Goal: Transaction & Acquisition: Purchase product/service

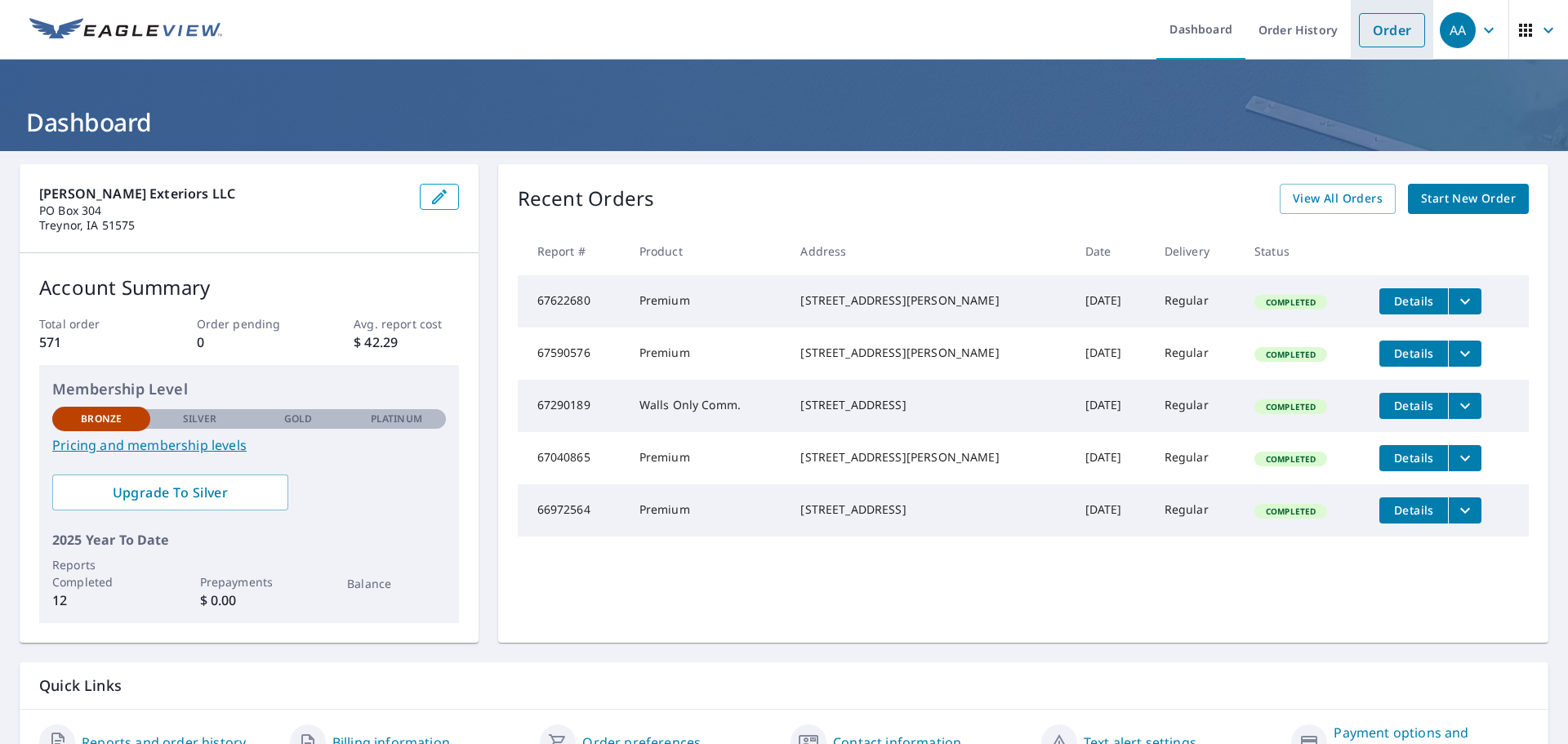
click at [1375, 38] on link "Order" at bounding box center [1391, 30] width 66 height 34
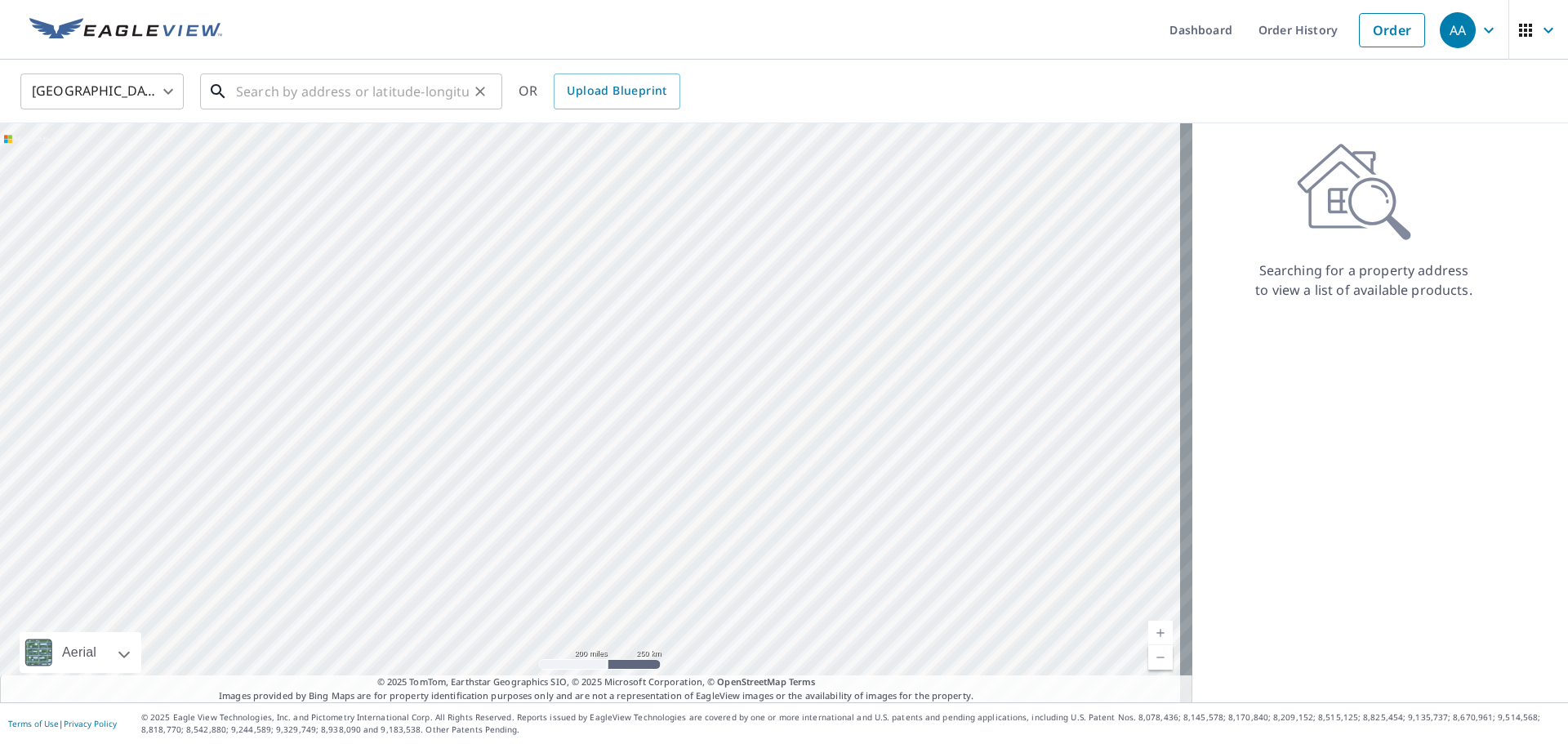
click at [319, 93] on input "text" at bounding box center [352, 91] width 233 height 46
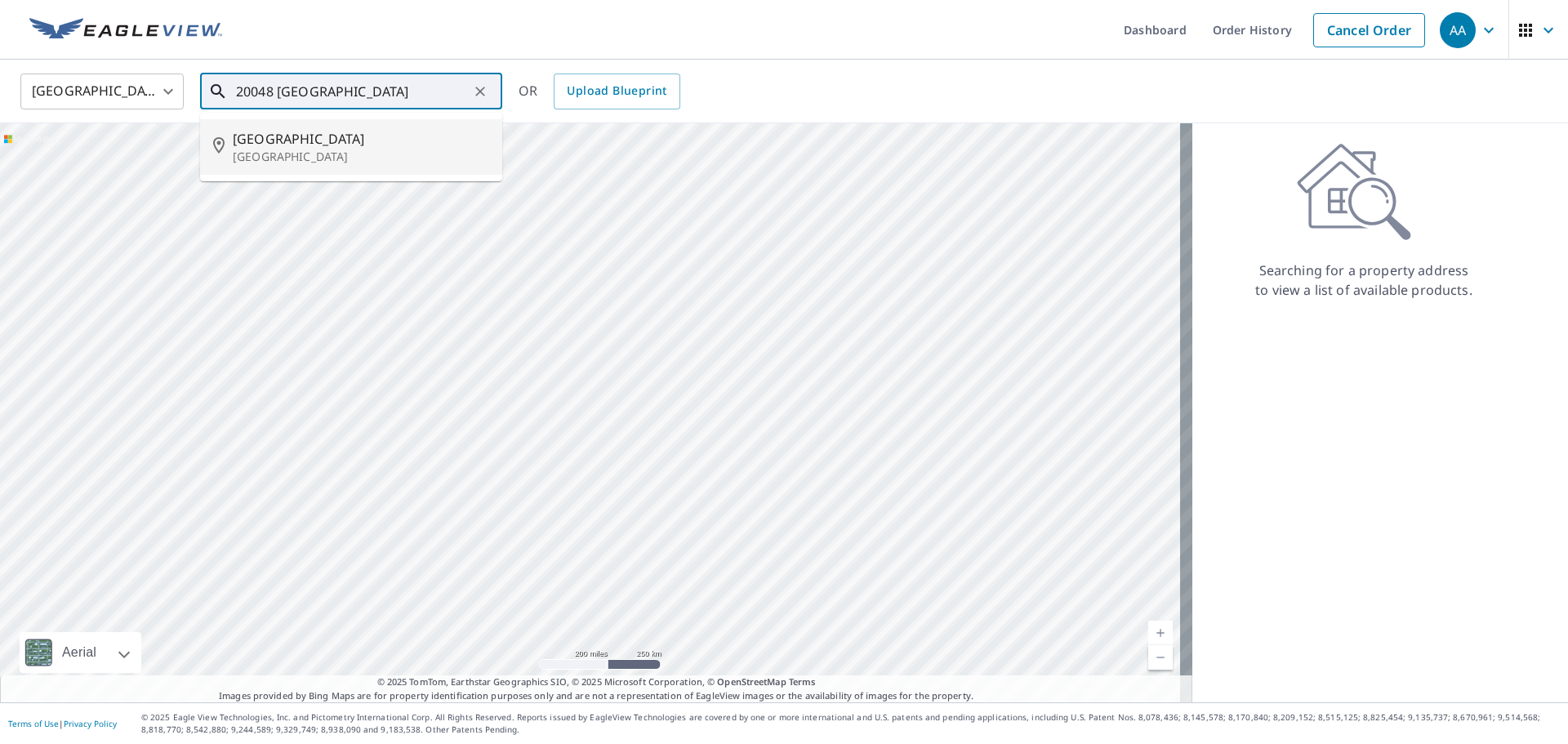
click at [346, 151] on p "[GEOGRAPHIC_DATA]" at bounding box center [361, 157] width 257 height 17
type input "[STREET_ADDRESS]"
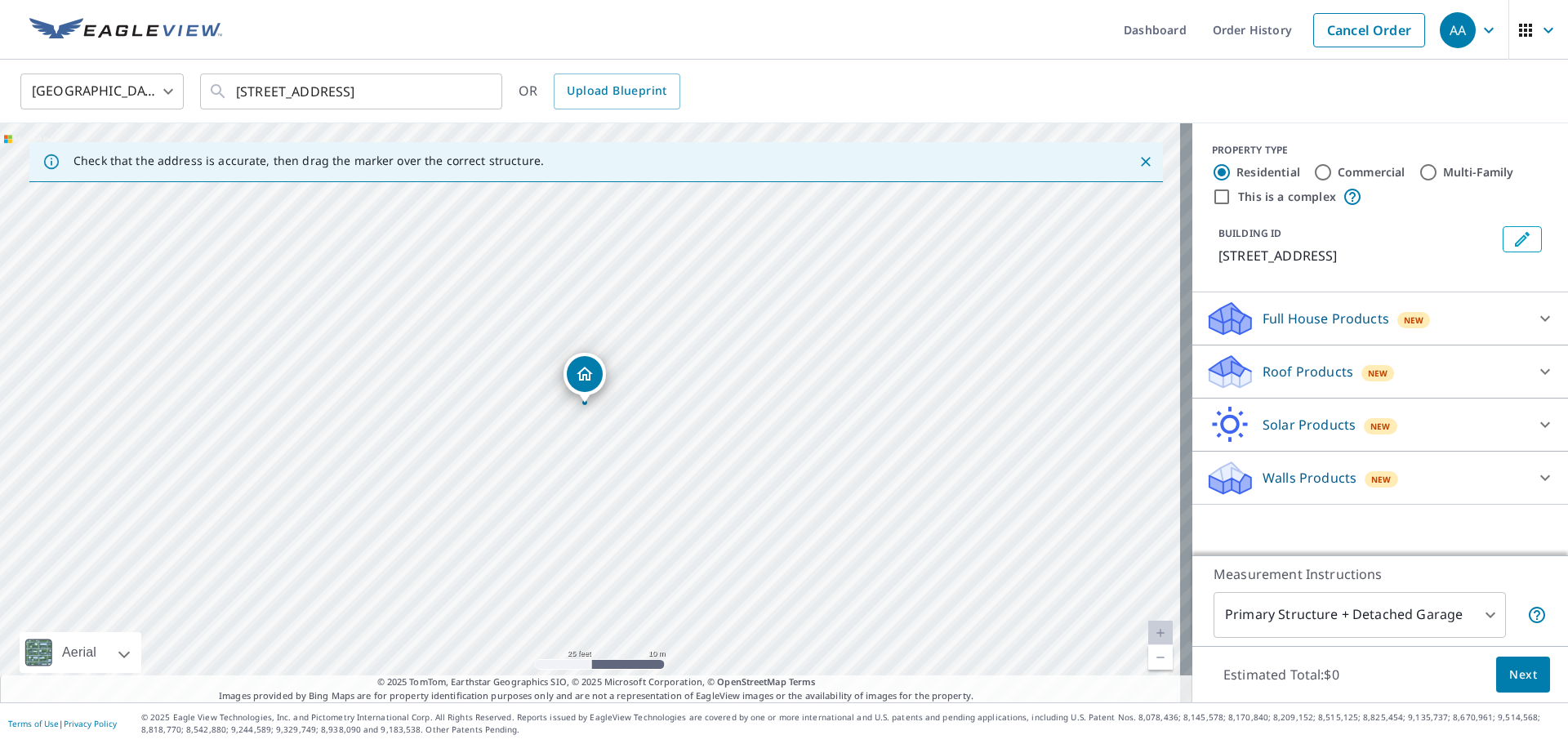
drag, startPoint x: 451, startPoint y: 497, endPoint x: 677, endPoint y: 393, distance: 248.8
click at [677, 393] on div "[STREET_ADDRESS]" at bounding box center [595, 412] width 1192 height 579
click at [1304, 328] on p "Full House Products" at bounding box center [1325, 318] width 127 height 19
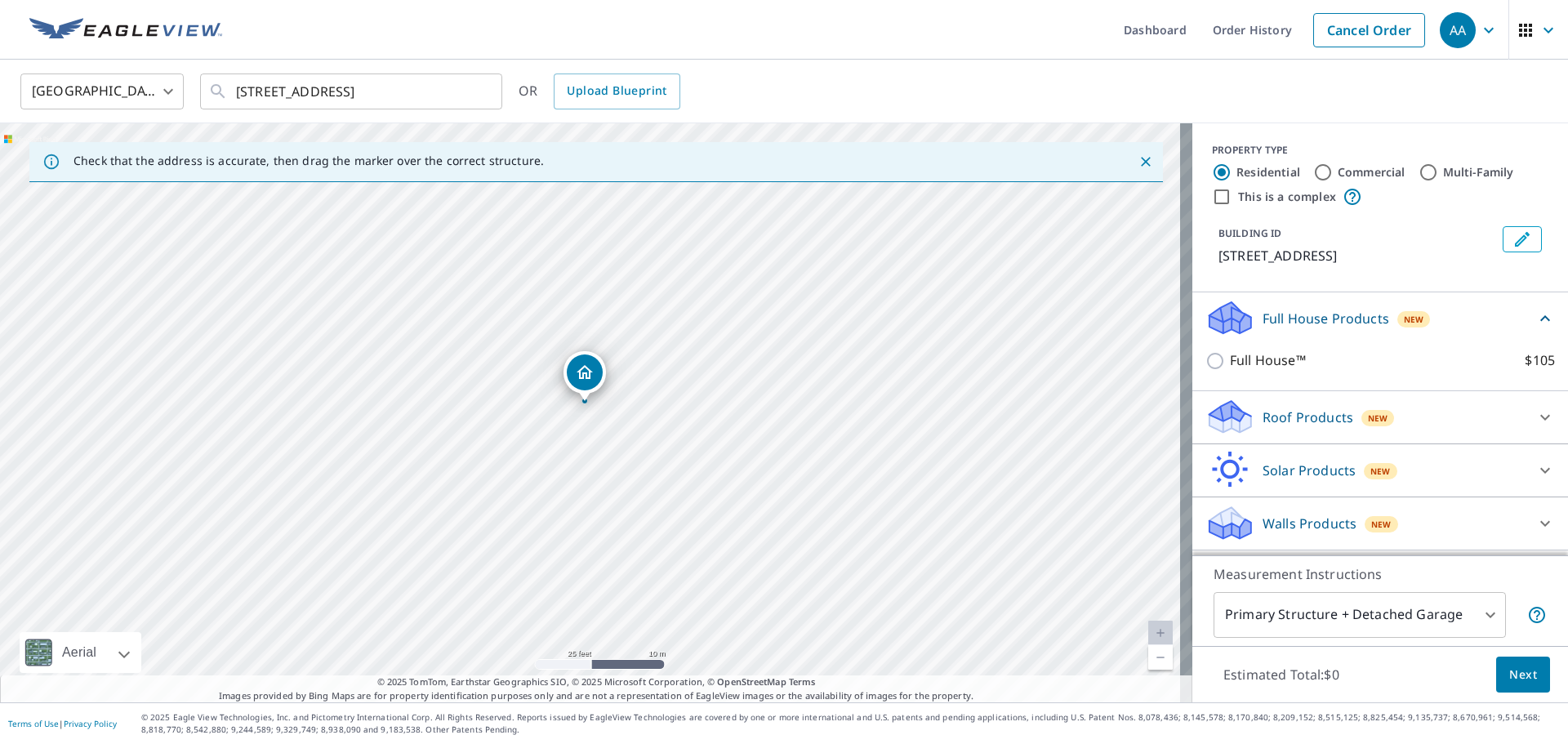
click at [1311, 420] on div "Roof Products New" at bounding box center [1365, 417] width 320 height 39
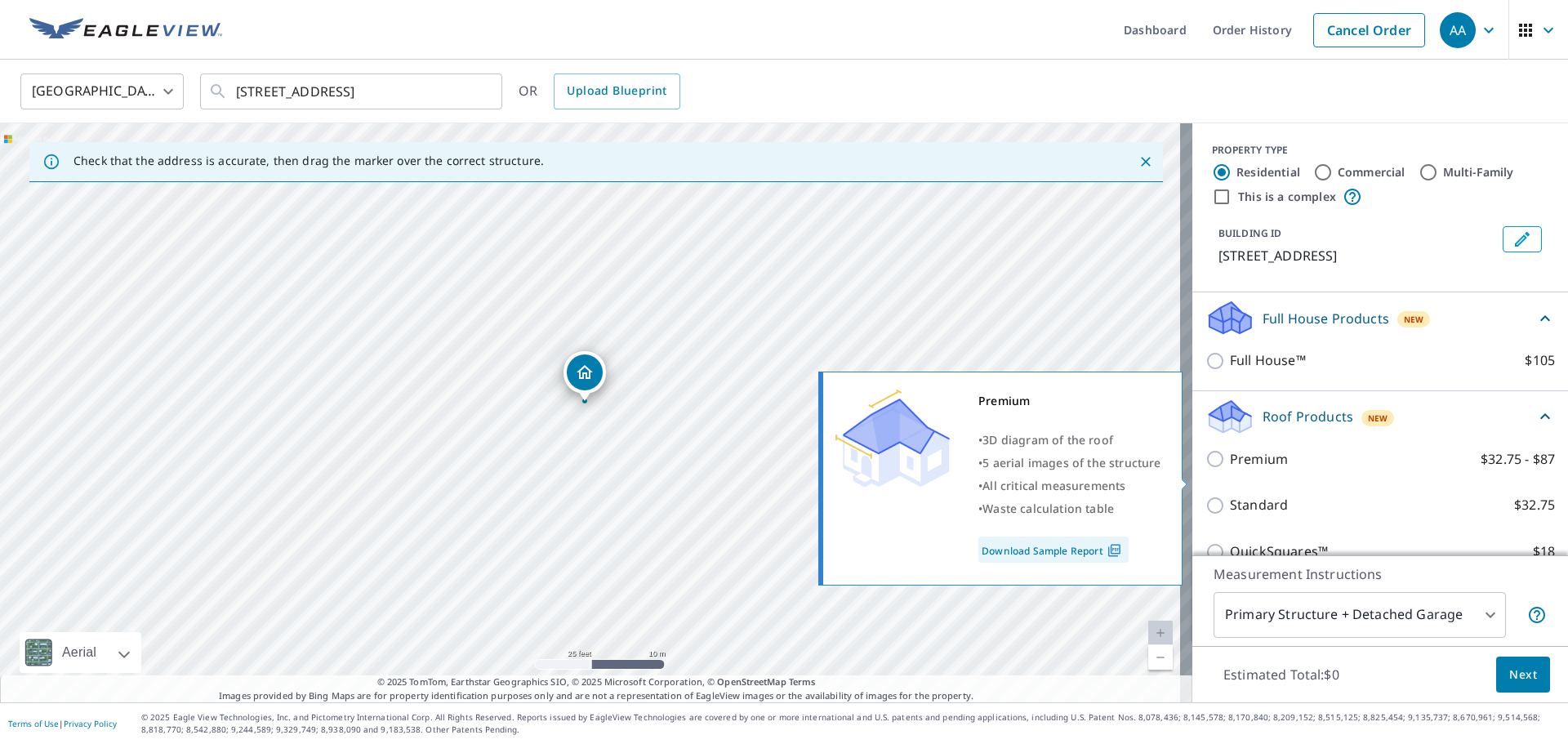
scroll to position [164, 0]
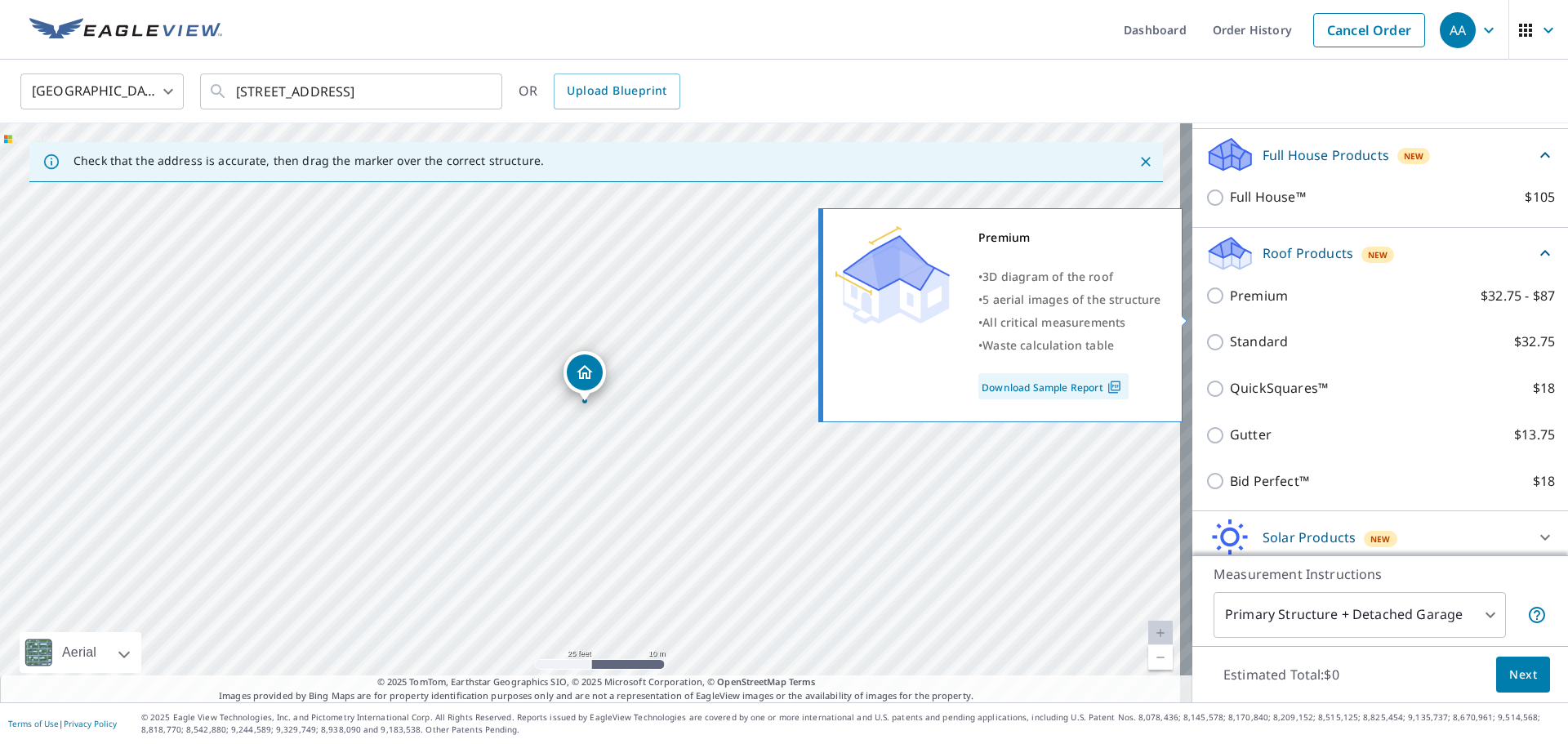
click at [1209, 305] on input "Premium $32.75 - $87" at bounding box center [1217, 295] width 25 height 19
checkbox input "true"
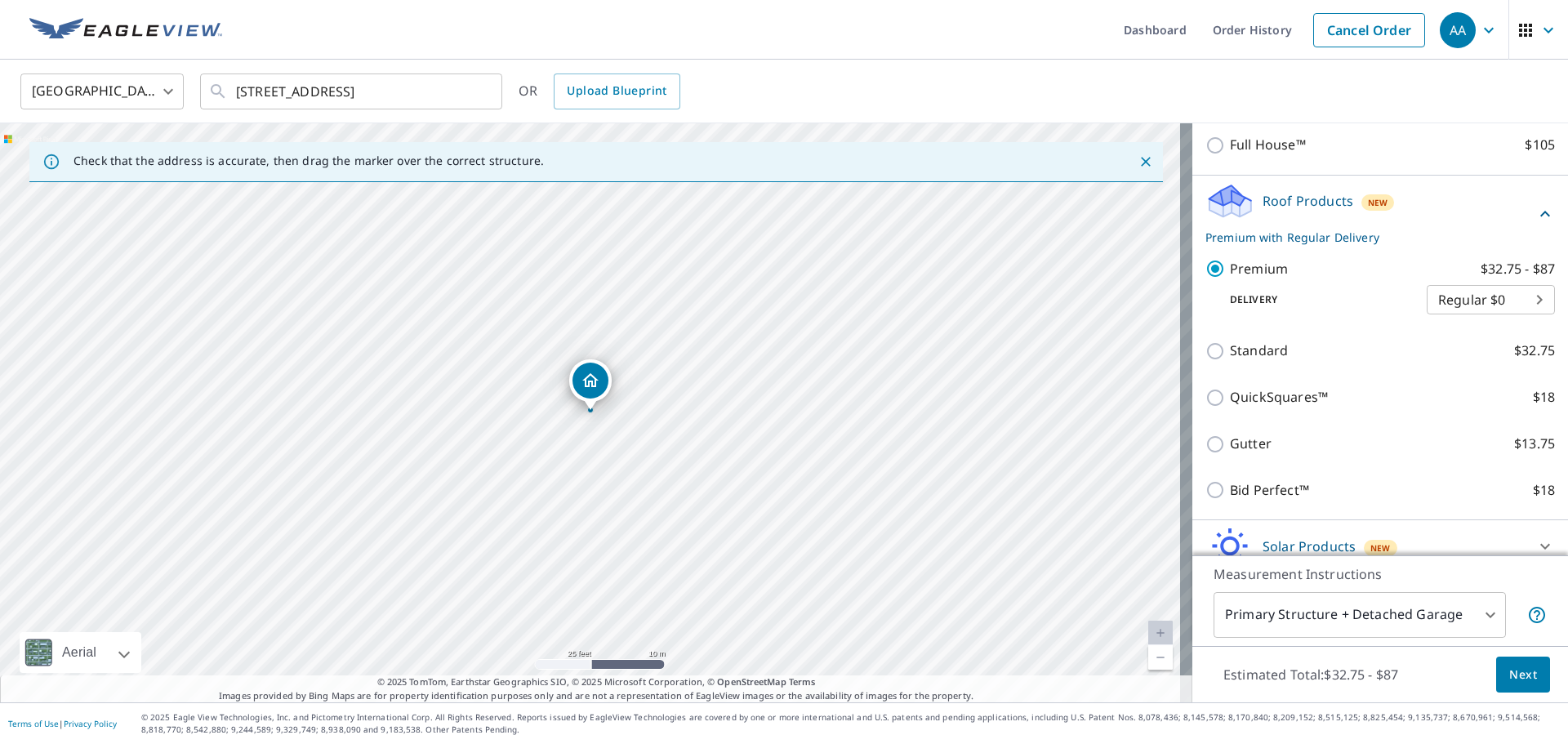
scroll to position [245, 0]
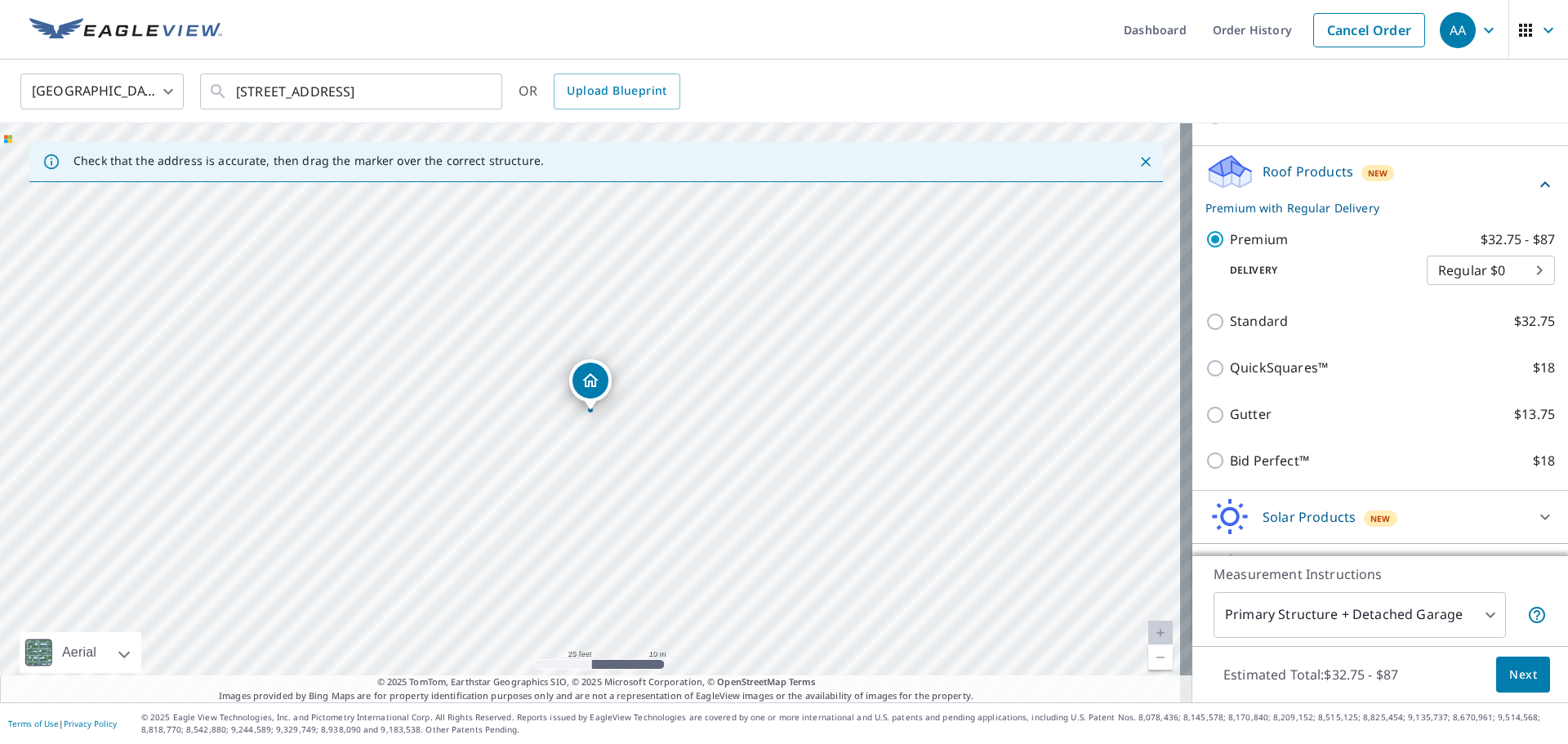
click at [1367, 620] on body "AA AA Dashboard Order History Cancel Order AA [GEOGRAPHIC_DATA] [GEOGRAPHIC_DAT…" at bounding box center [784, 372] width 1568 height 744
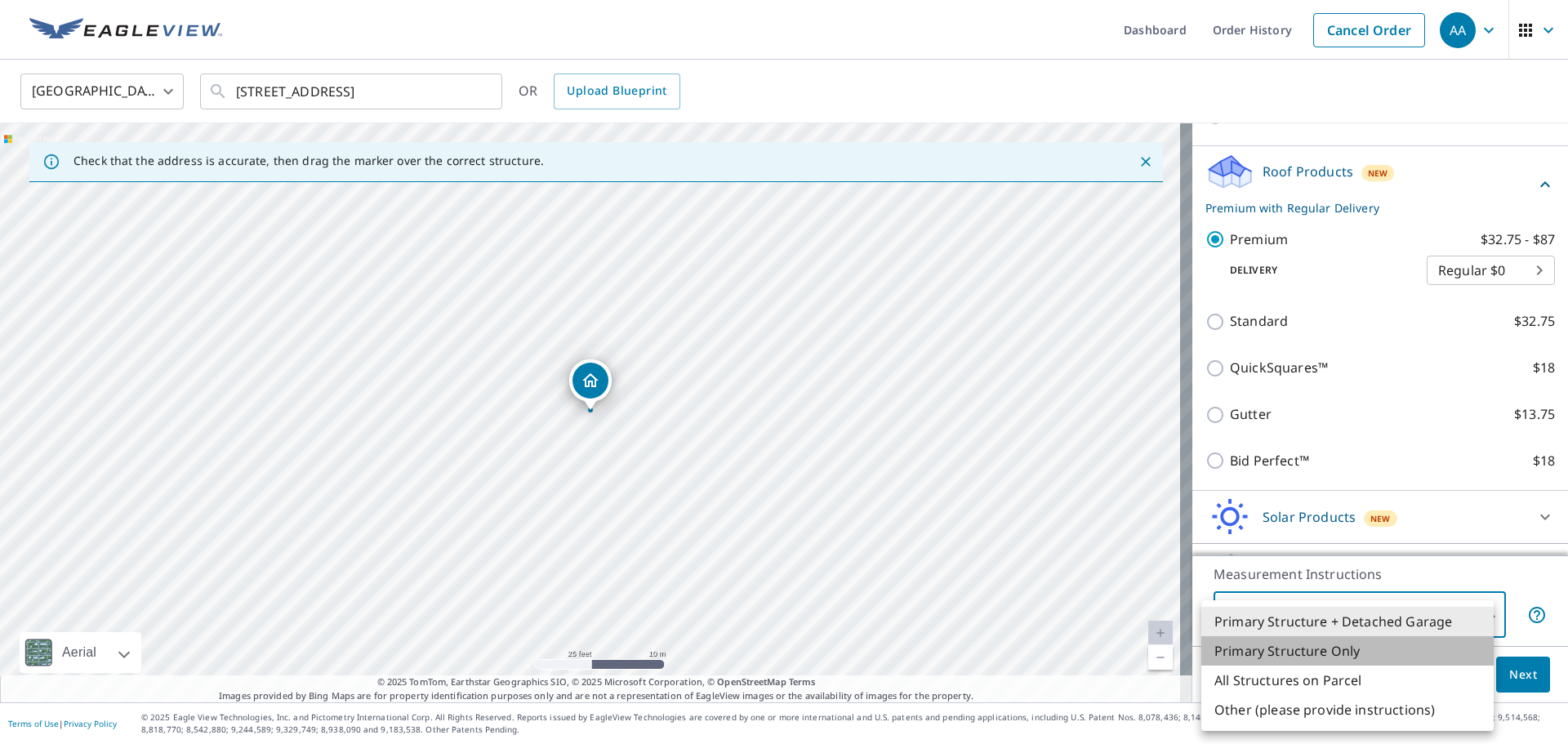
click at [1337, 657] on li "Primary Structure Only" at bounding box center [1347, 650] width 292 height 29
type input "2"
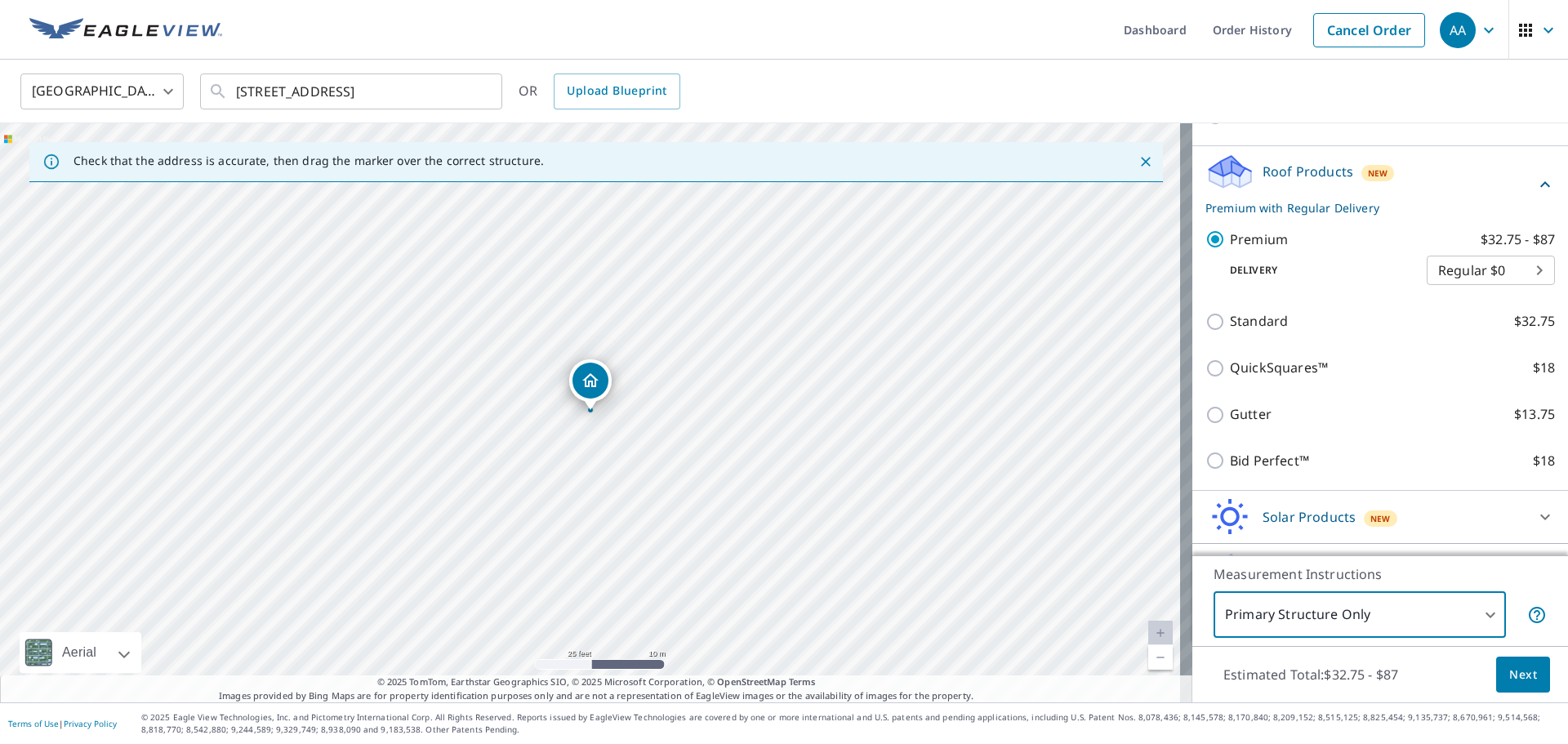
click at [1535, 682] on button "Next" at bounding box center [1522, 675] width 54 height 37
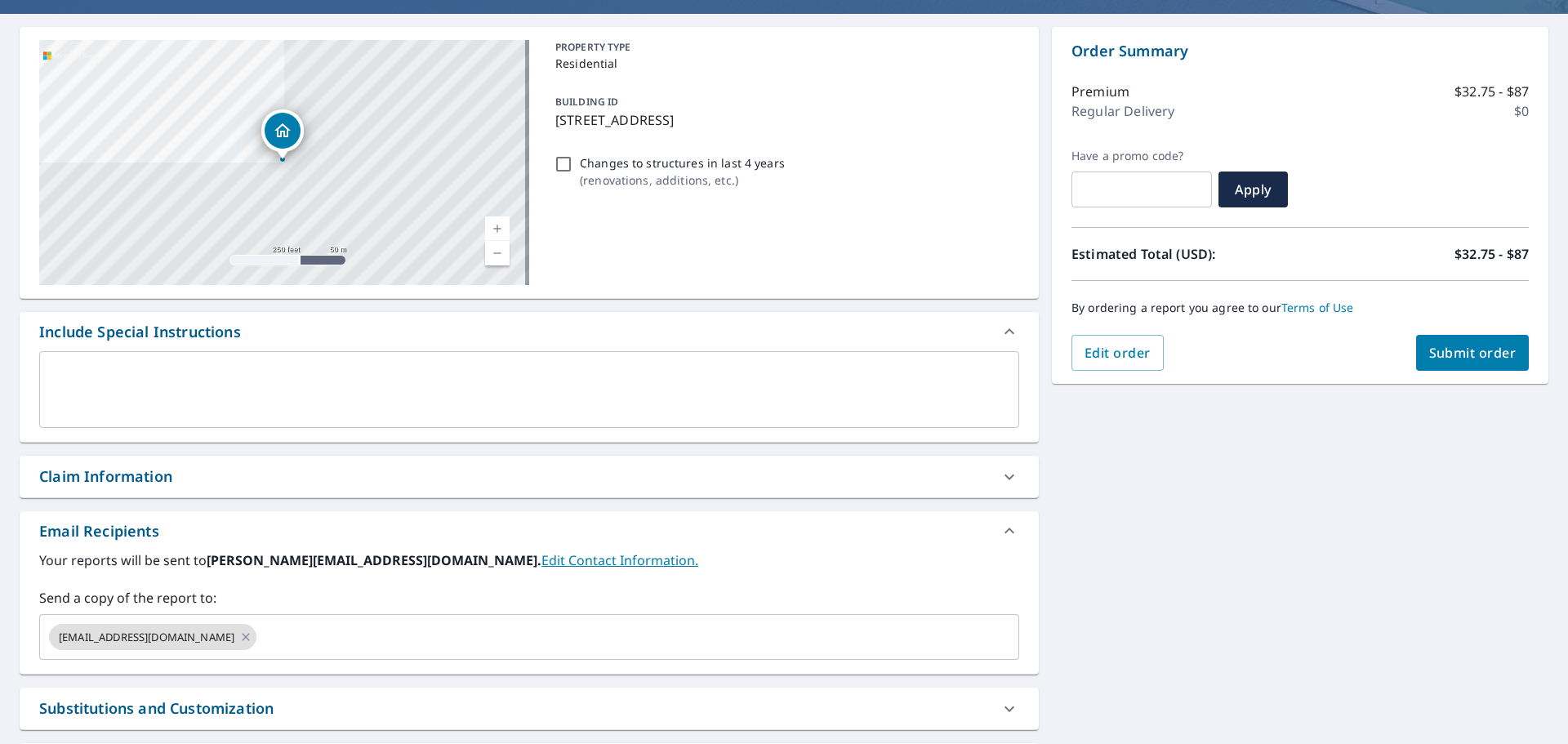
scroll to position [284, 0]
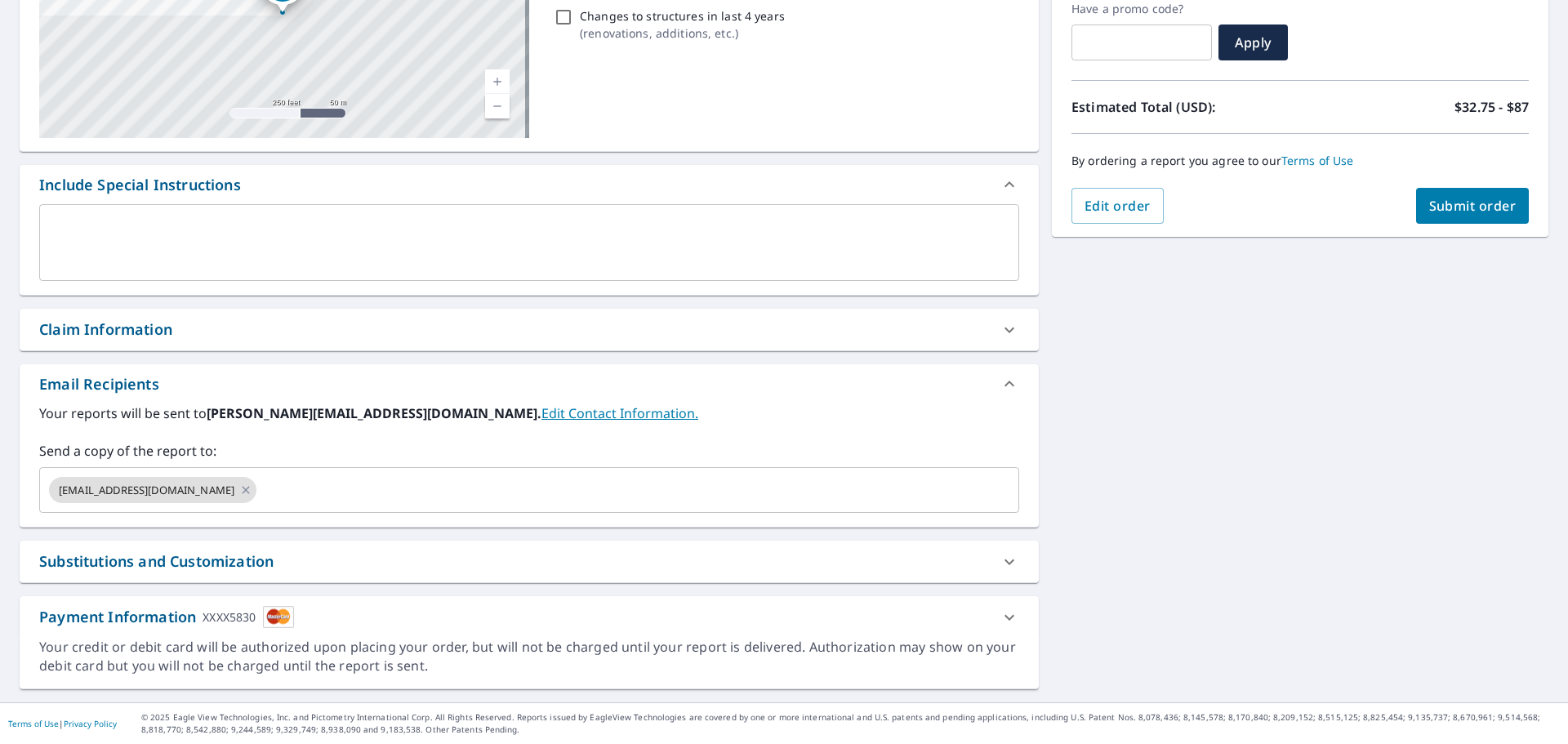
click at [1495, 216] on button "Submit order" at bounding box center [1472, 206] width 113 height 36
checkbox input "true"
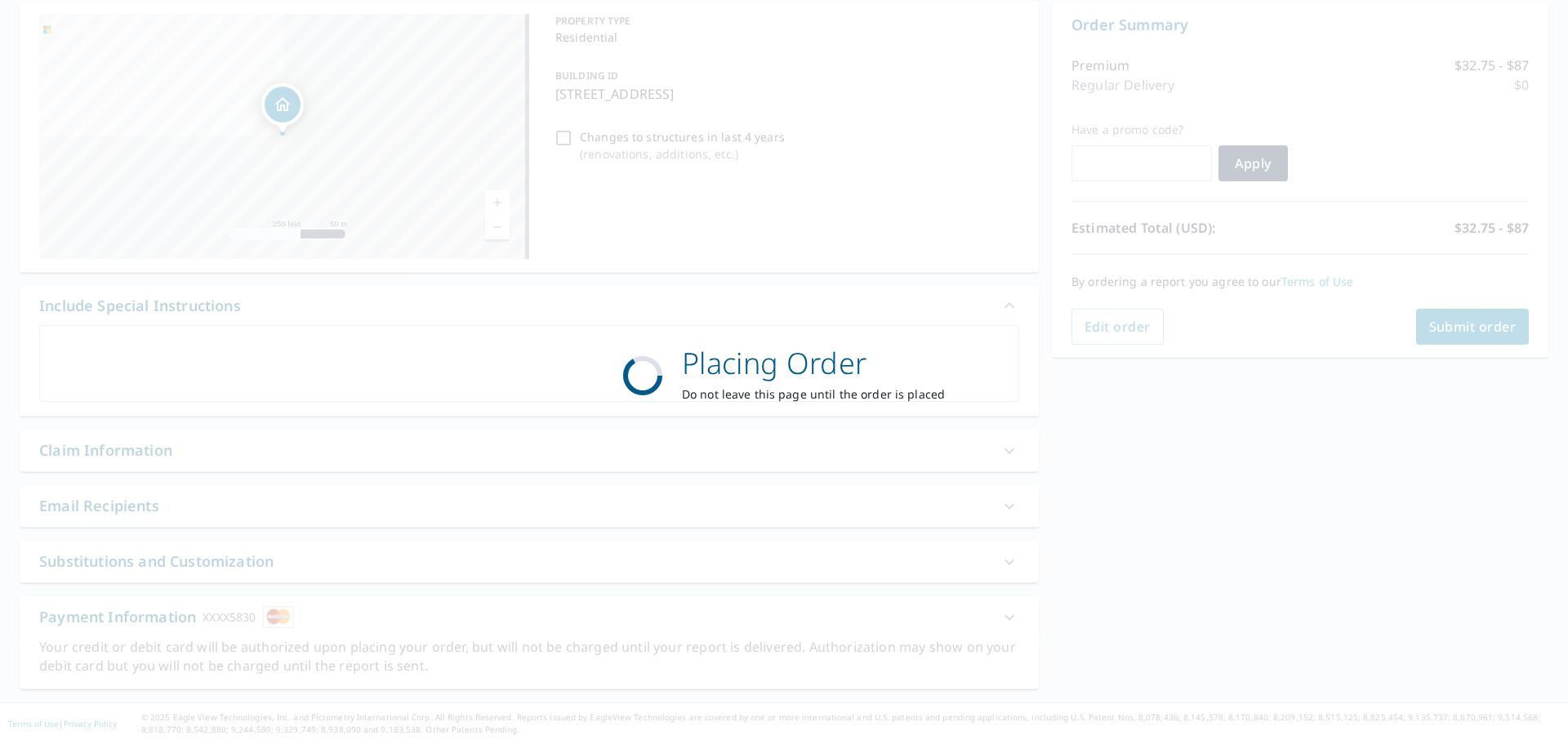
scroll to position [164, 0]
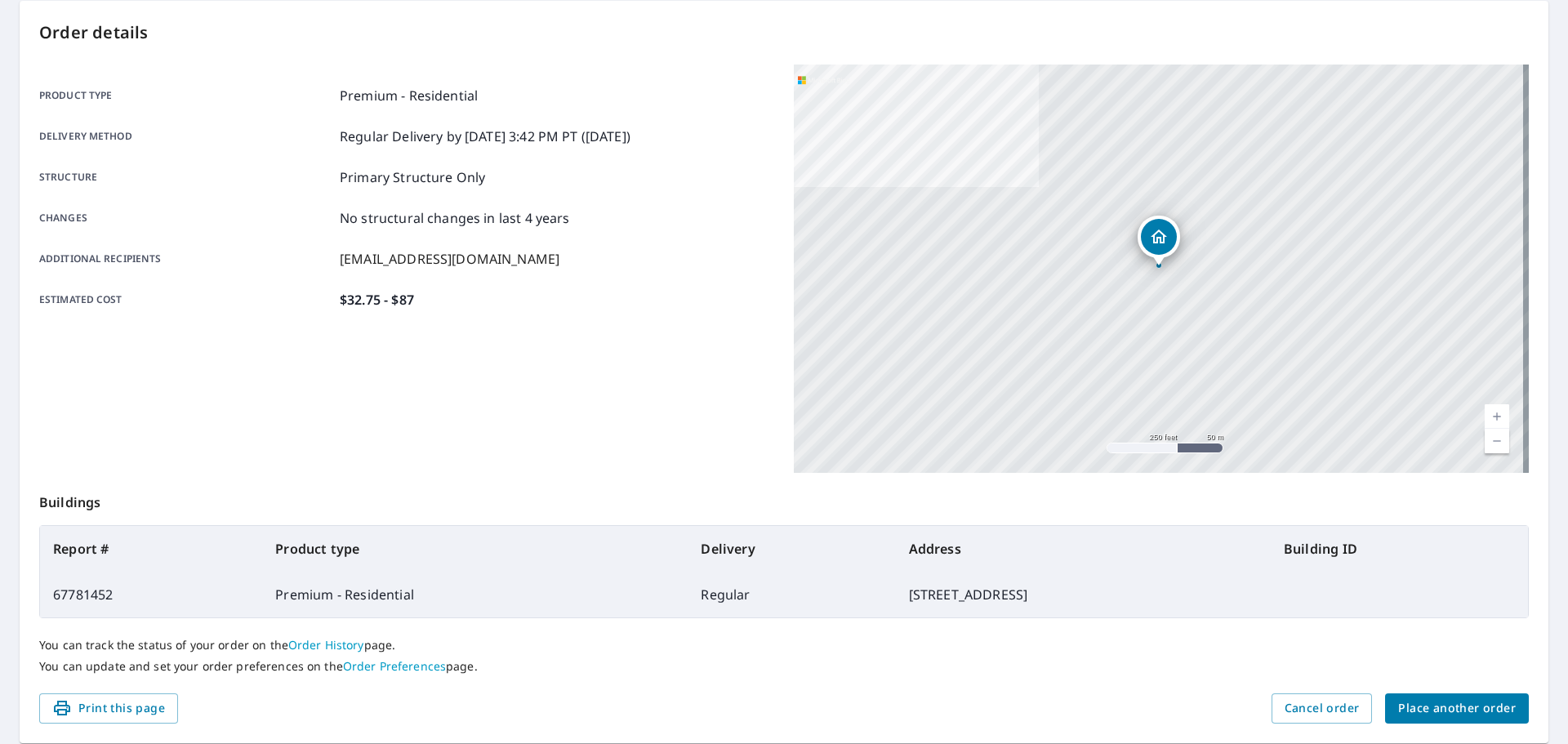
click at [1413, 711] on span "Place another order" at bounding box center [1456, 708] width 118 height 20
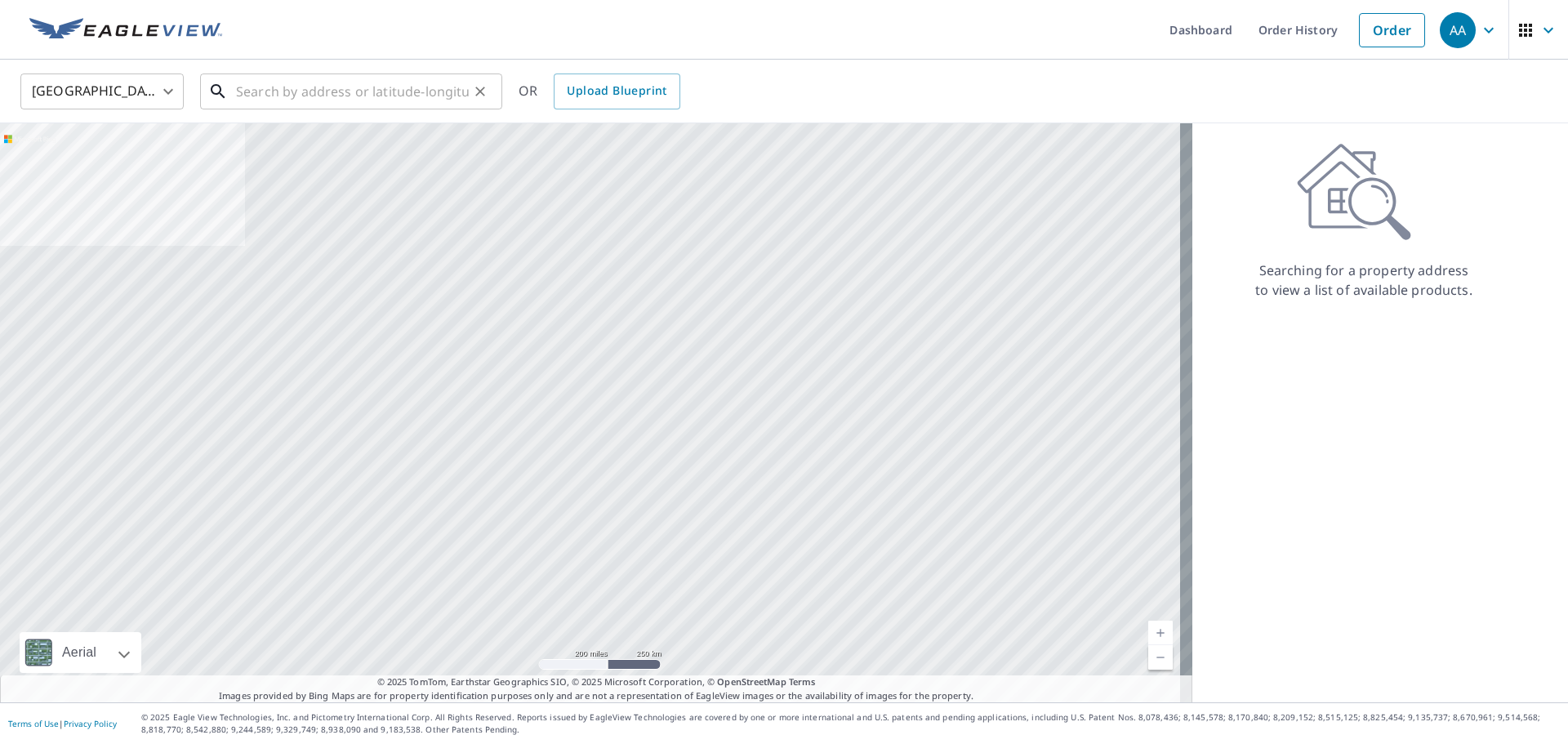
click at [337, 97] on input "text" at bounding box center [352, 91] width 233 height 46
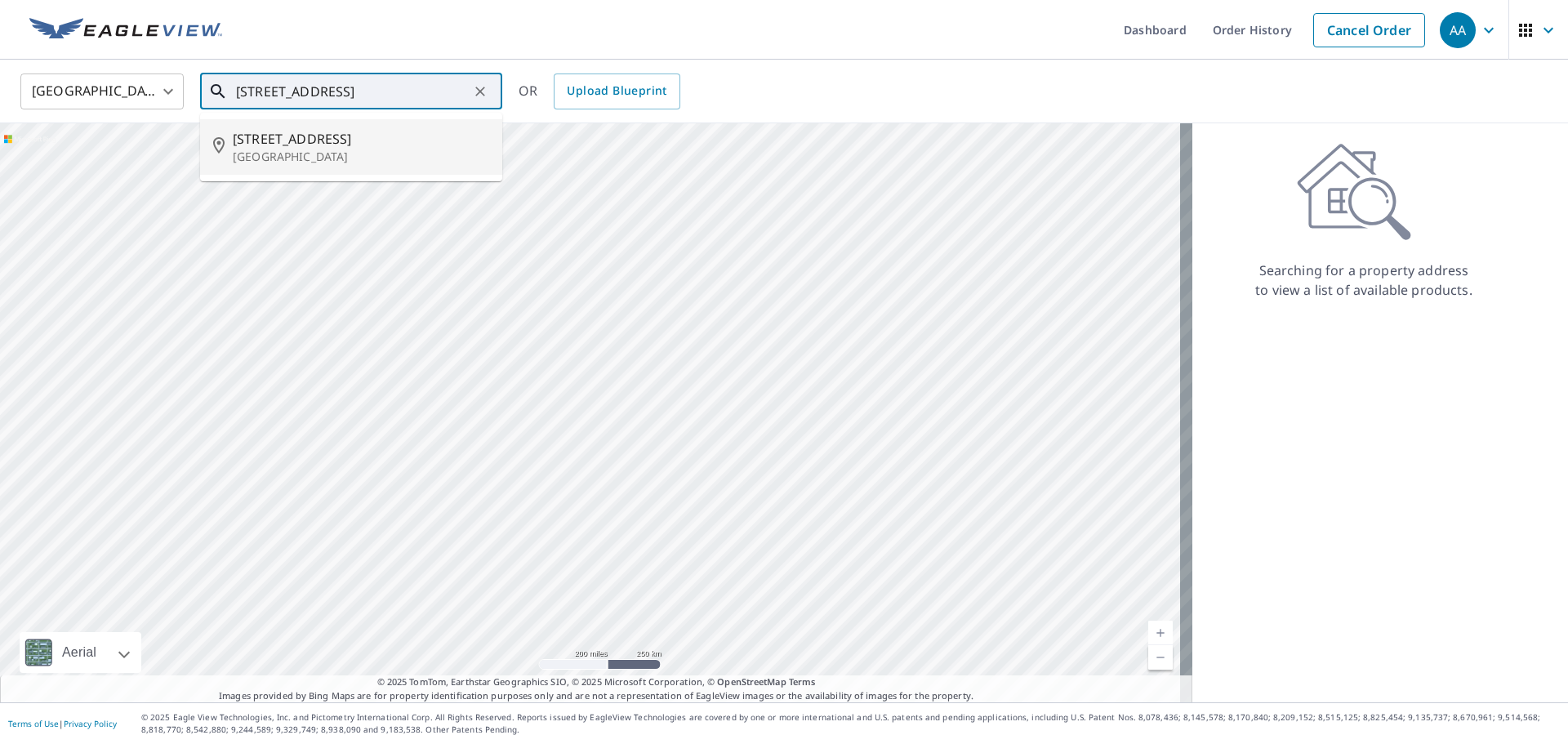
click at [294, 149] on p "[GEOGRAPHIC_DATA]" at bounding box center [361, 157] width 257 height 17
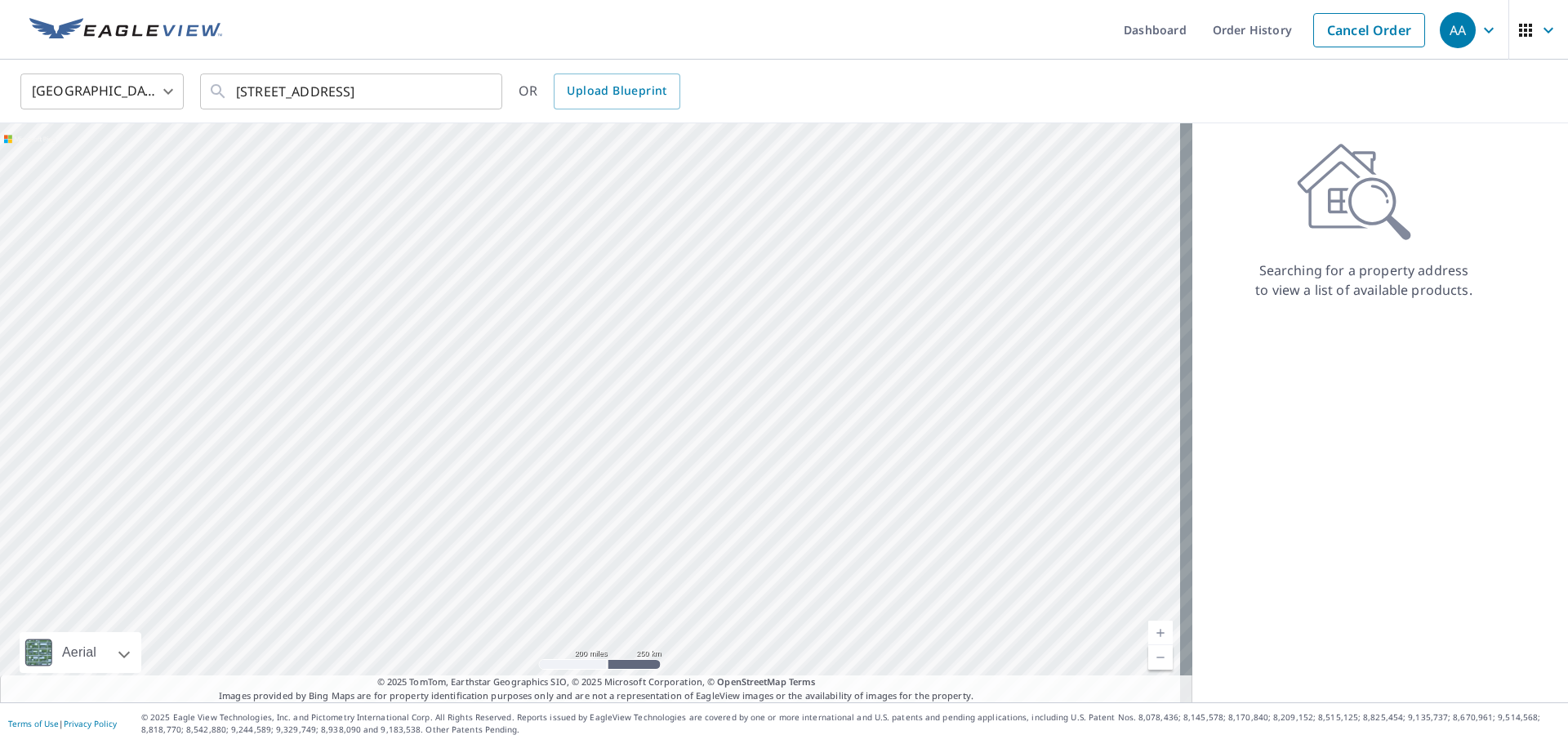
type input "[STREET_ADDRESS]"
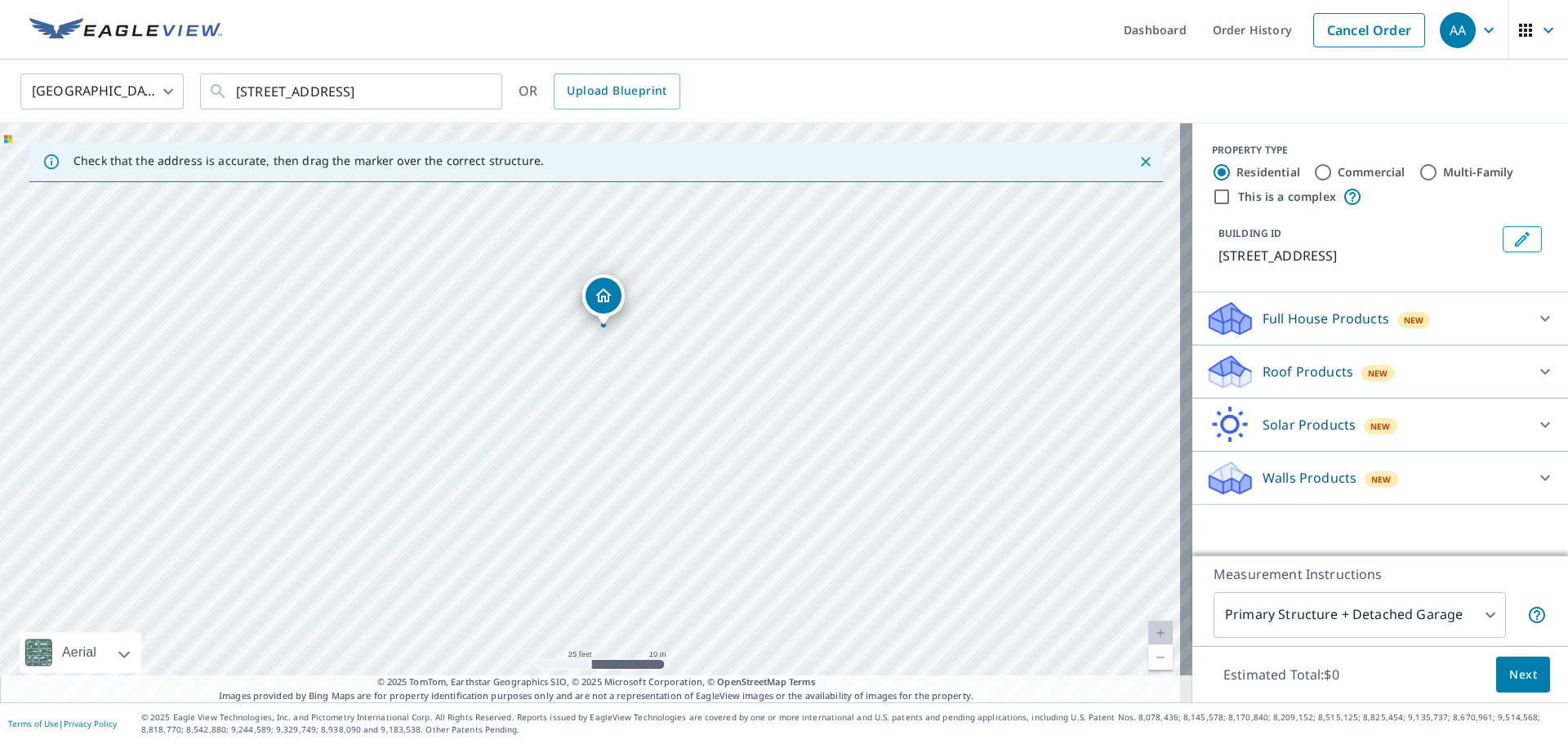
drag, startPoint x: 629, startPoint y: 471, endPoint x: 642, endPoint y: 386, distance: 86.0
click at [642, 386] on div "[STREET_ADDRESS]" at bounding box center [595, 412] width 1192 height 579
drag, startPoint x: 642, startPoint y: 384, endPoint x: 634, endPoint y: 537, distance: 153.2
click at [634, 537] on div "[STREET_ADDRESS]" at bounding box center [595, 412] width 1192 height 579
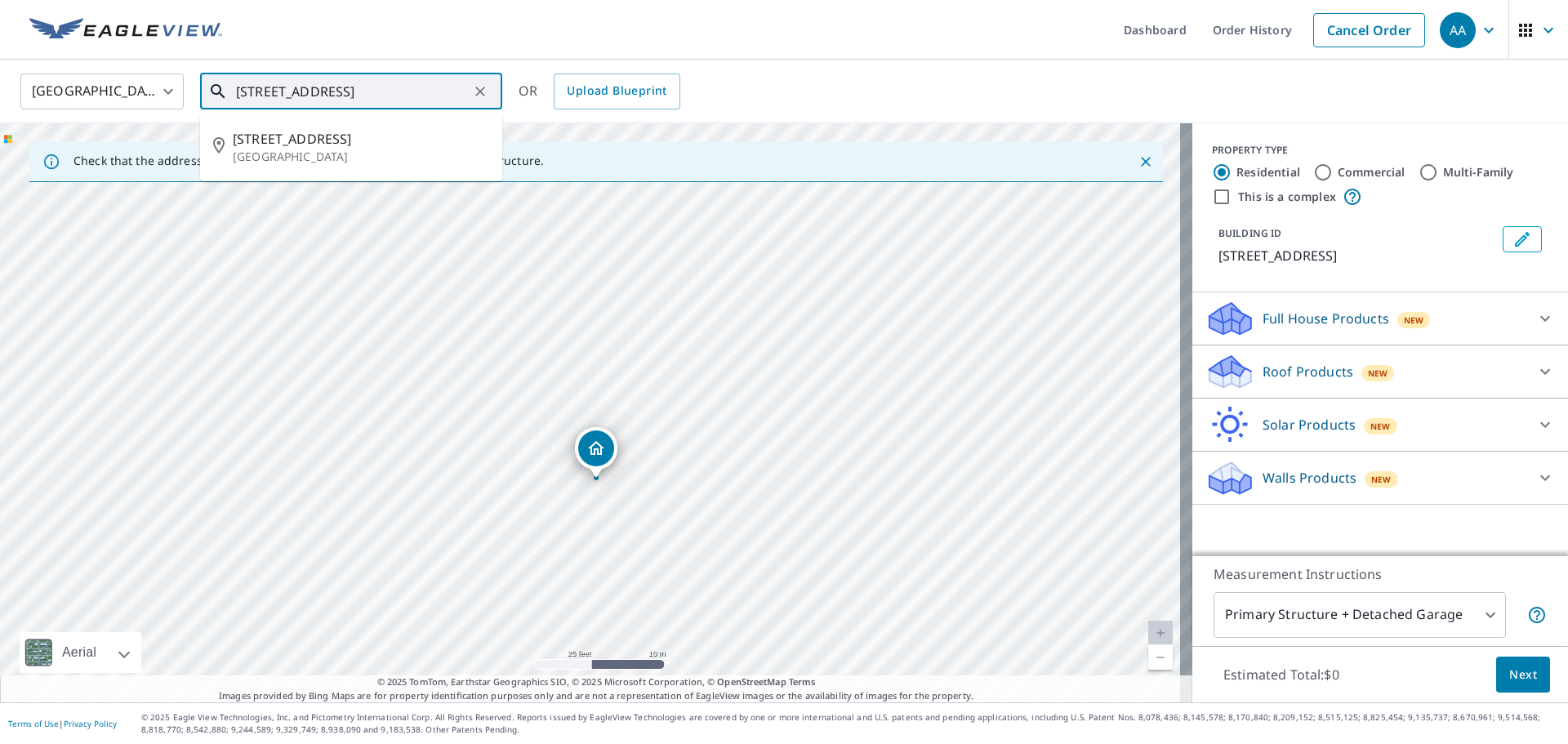
drag, startPoint x: 463, startPoint y: 93, endPoint x: 181, endPoint y: 93, distance: 282.0
click at [181, 93] on div "[GEOGRAPHIC_DATA] [GEOGRAPHIC_DATA] ​ [STREET_ADDRESS] ​ [STREET_ADDRESS] OR Up…" at bounding box center [777, 91] width 1540 height 39
click at [1331, 365] on p "Roof Products" at bounding box center [1307, 371] width 91 height 19
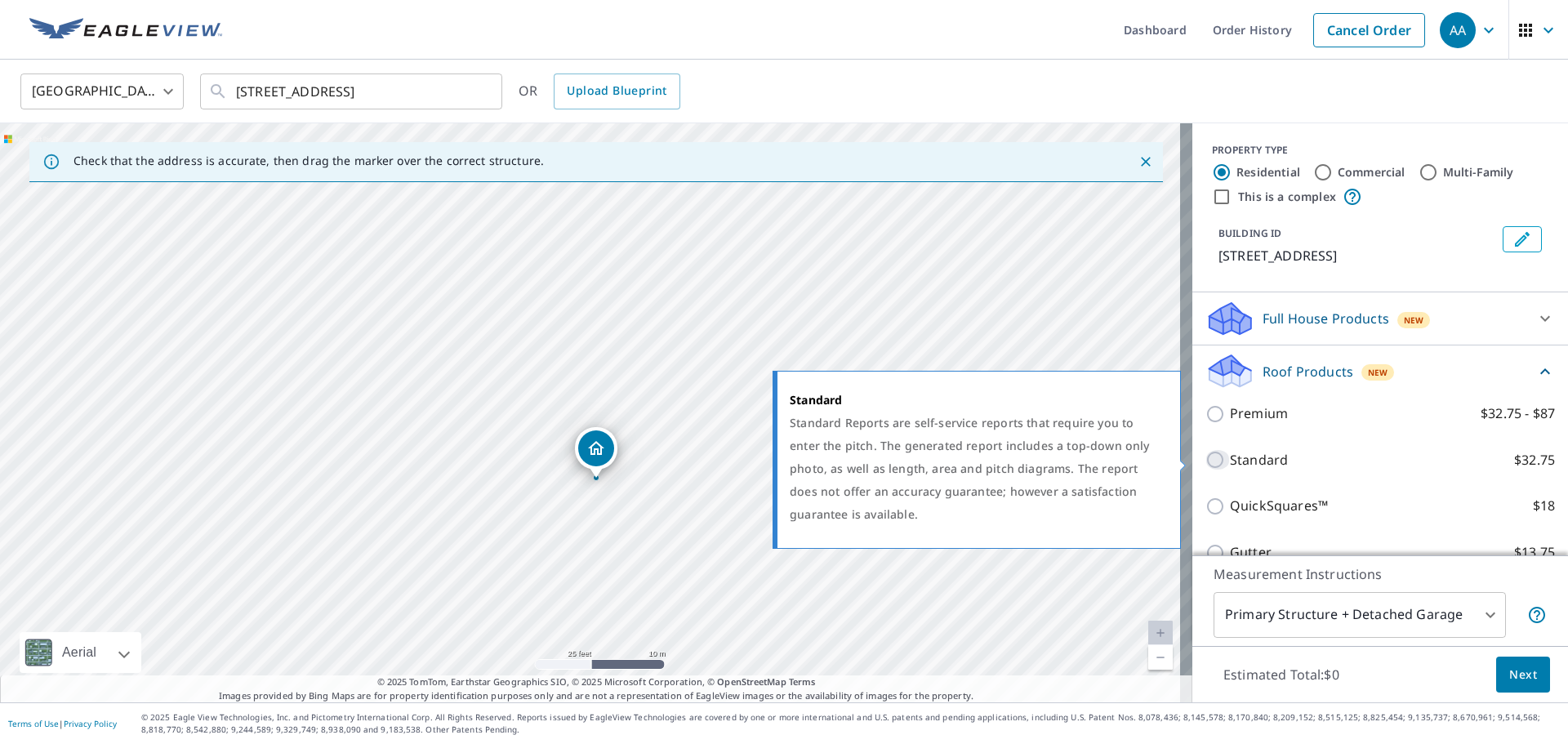
click at [1209, 460] on input "Standard $32.75" at bounding box center [1217, 460] width 25 height 19
checkbox input "true"
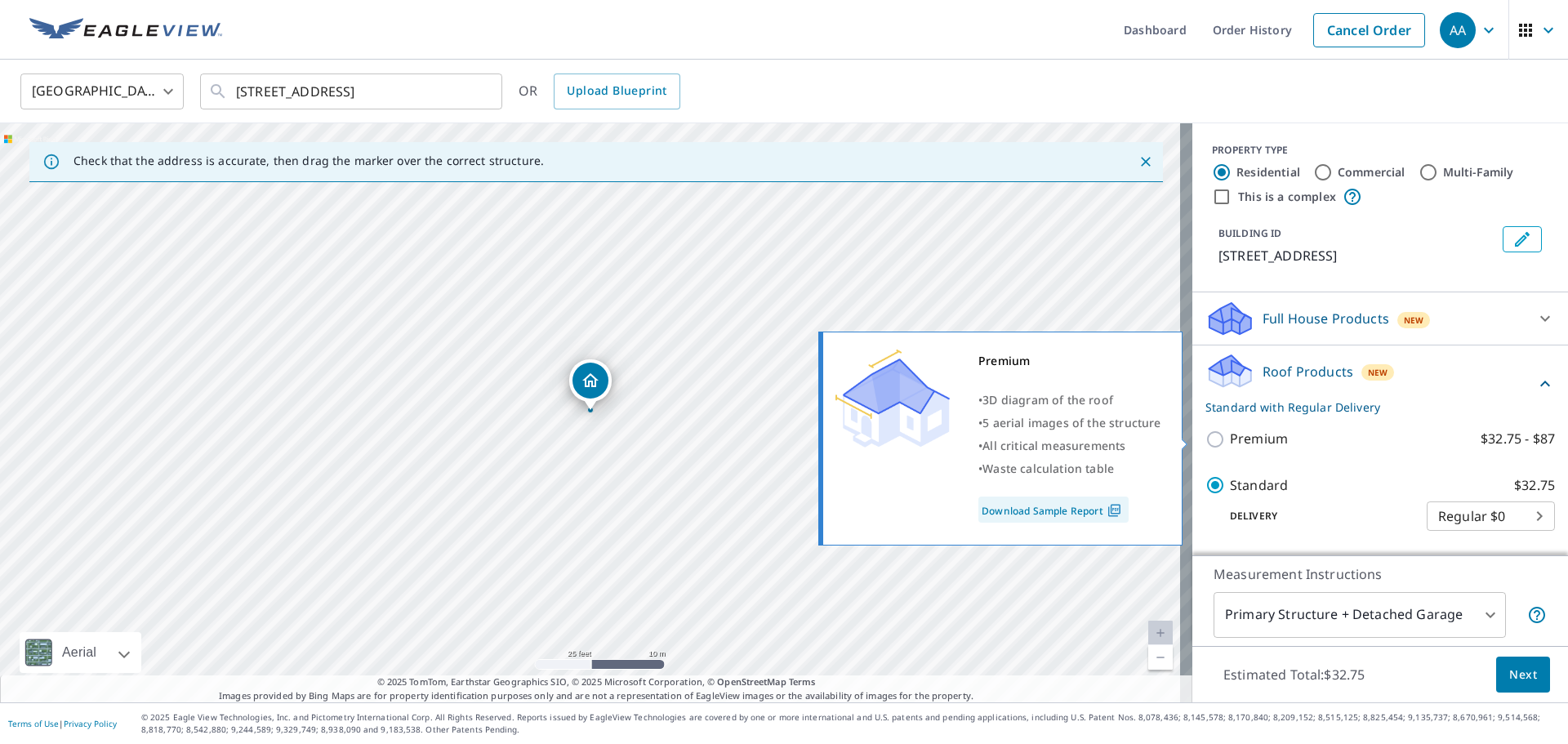
click at [1229, 441] on p "Premium" at bounding box center [1258, 438] width 58 height 20
click at [1226, 441] on input "Premium $32.75 - $87" at bounding box center [1217, 439] width 25 height 19
checkbox input "true"
checkbox input "false"
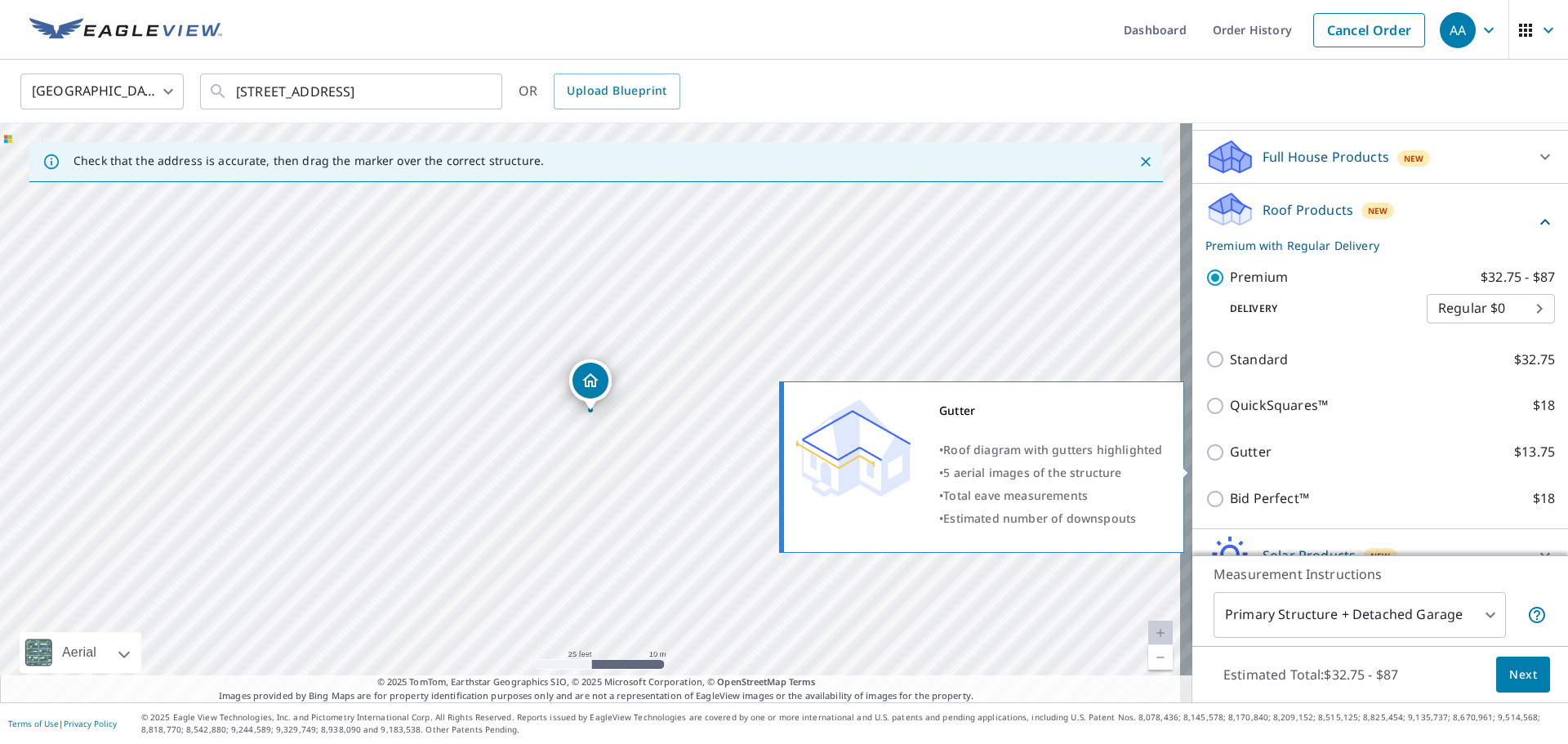
scroll to position [164, 0]
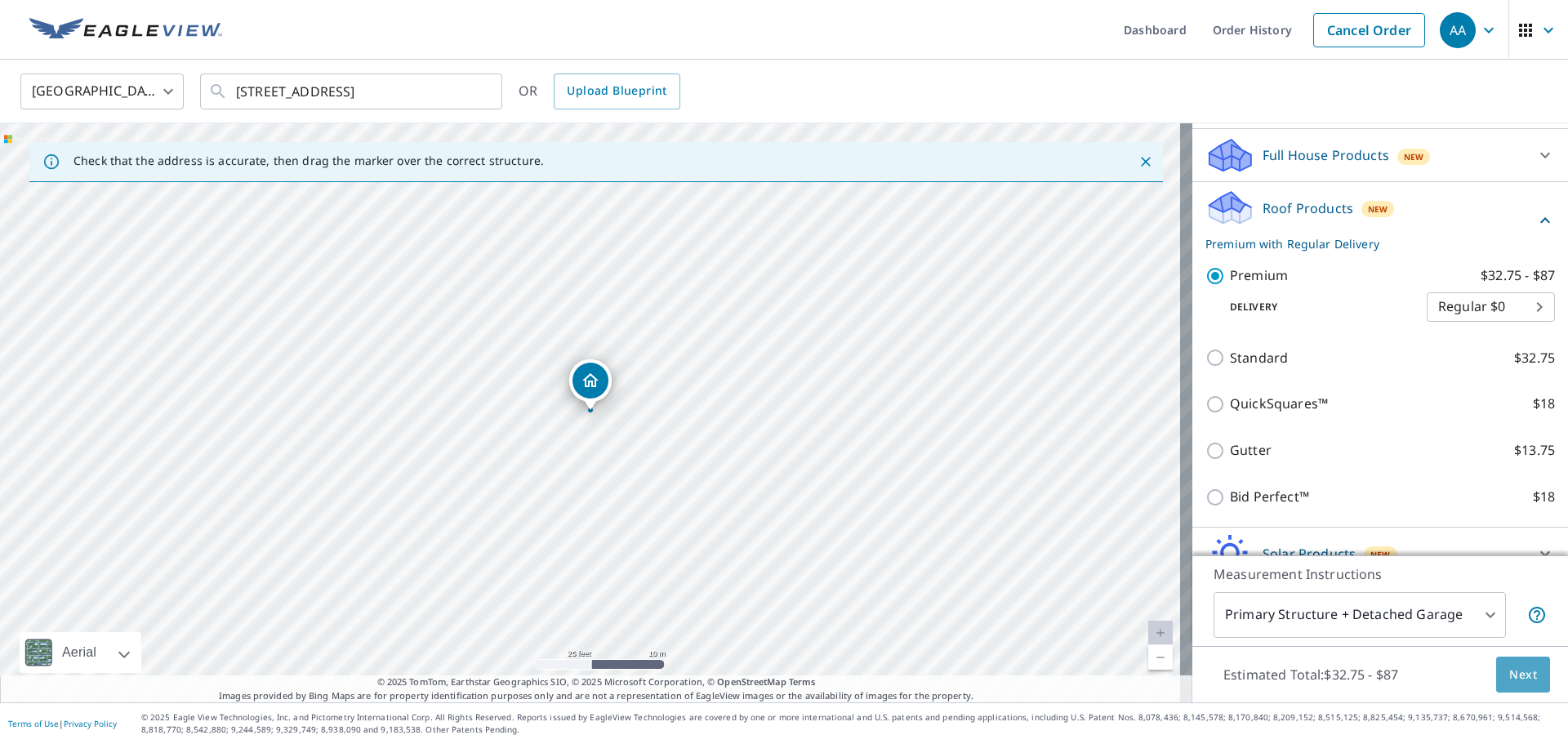
click at [1520, 689] on button "Next" at bounding box center [1522, 675] width 54 height 37
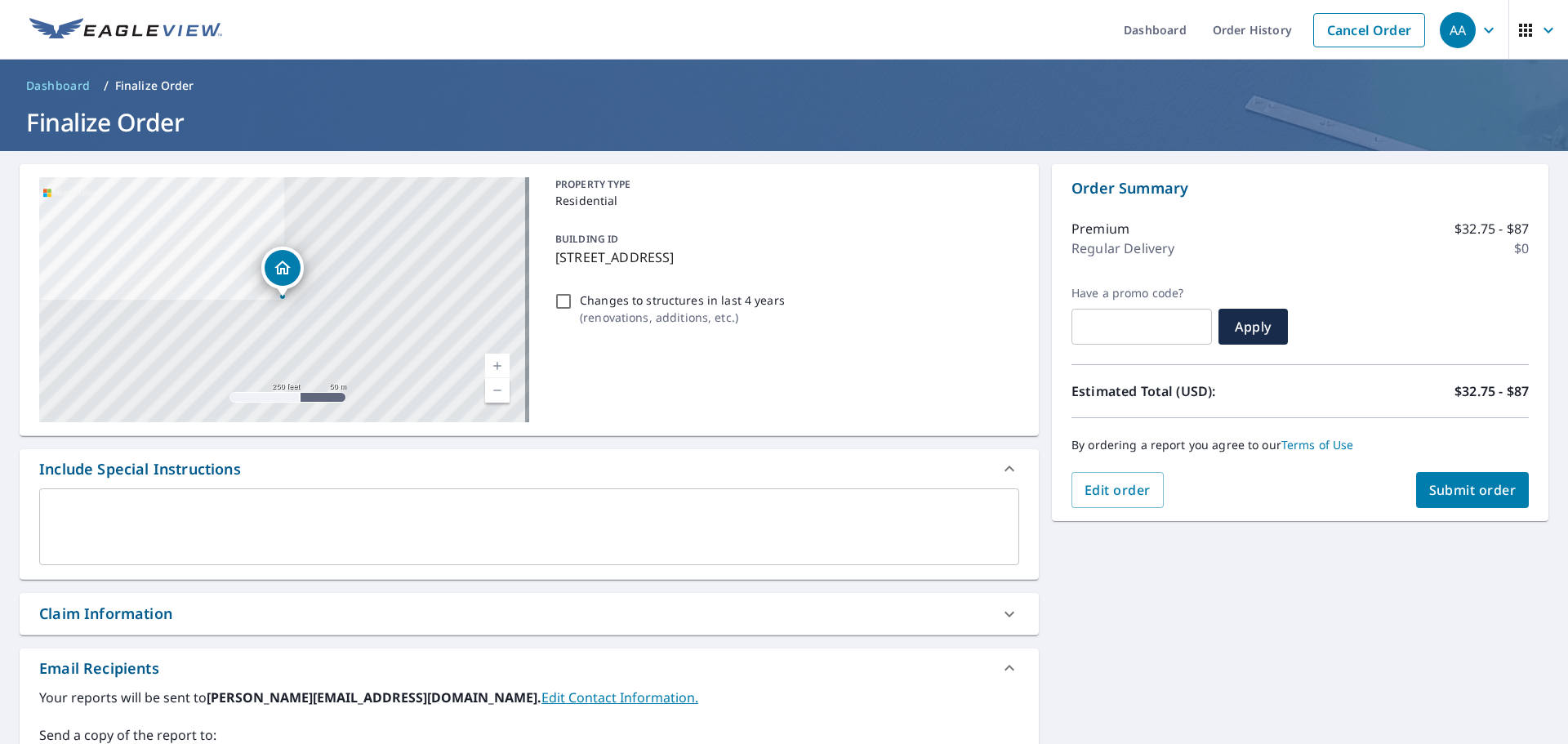
click at [1477, 485] on span "Submit order" at bounding box center [1472, 490] width 87 height 18
checkbox input "true"
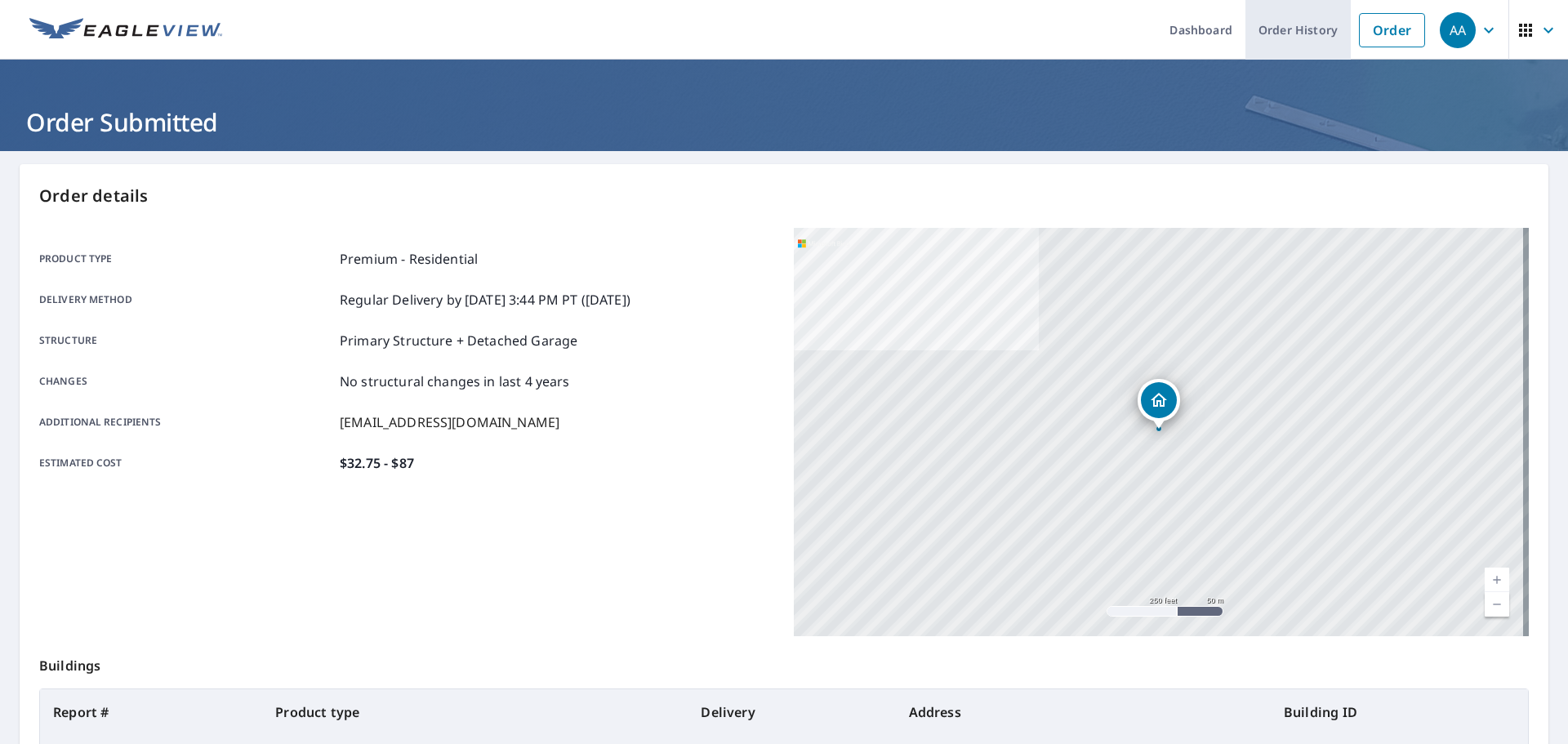
click at [1317, 47] on link "Order History" at bounding box center [1298, 30] width 106 height 60
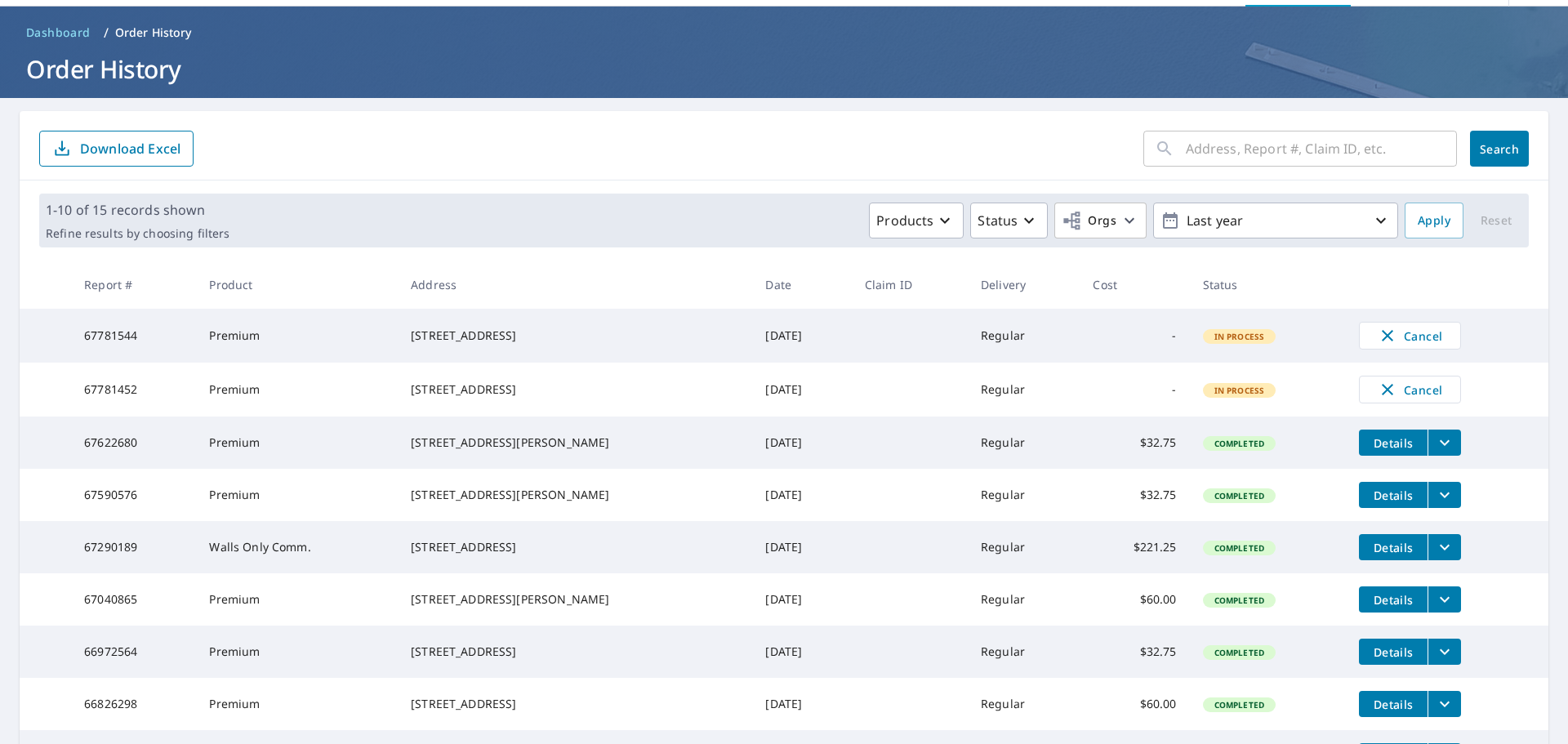
scroll to position [82, 0]
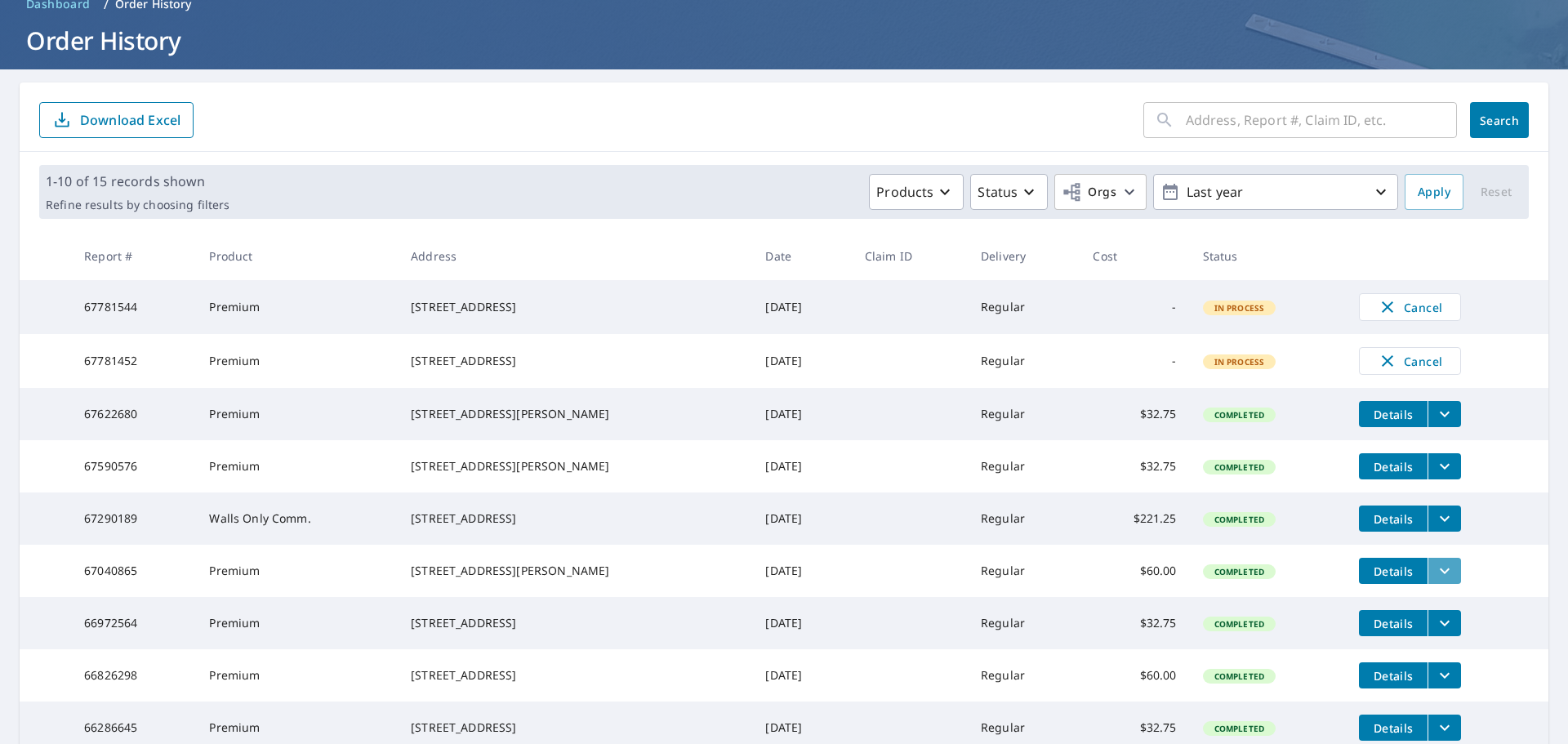
click at [1434, 580] on icon "filesDropdownBtn-67040865" at bounding box center [1444, 571] width 19 height 19
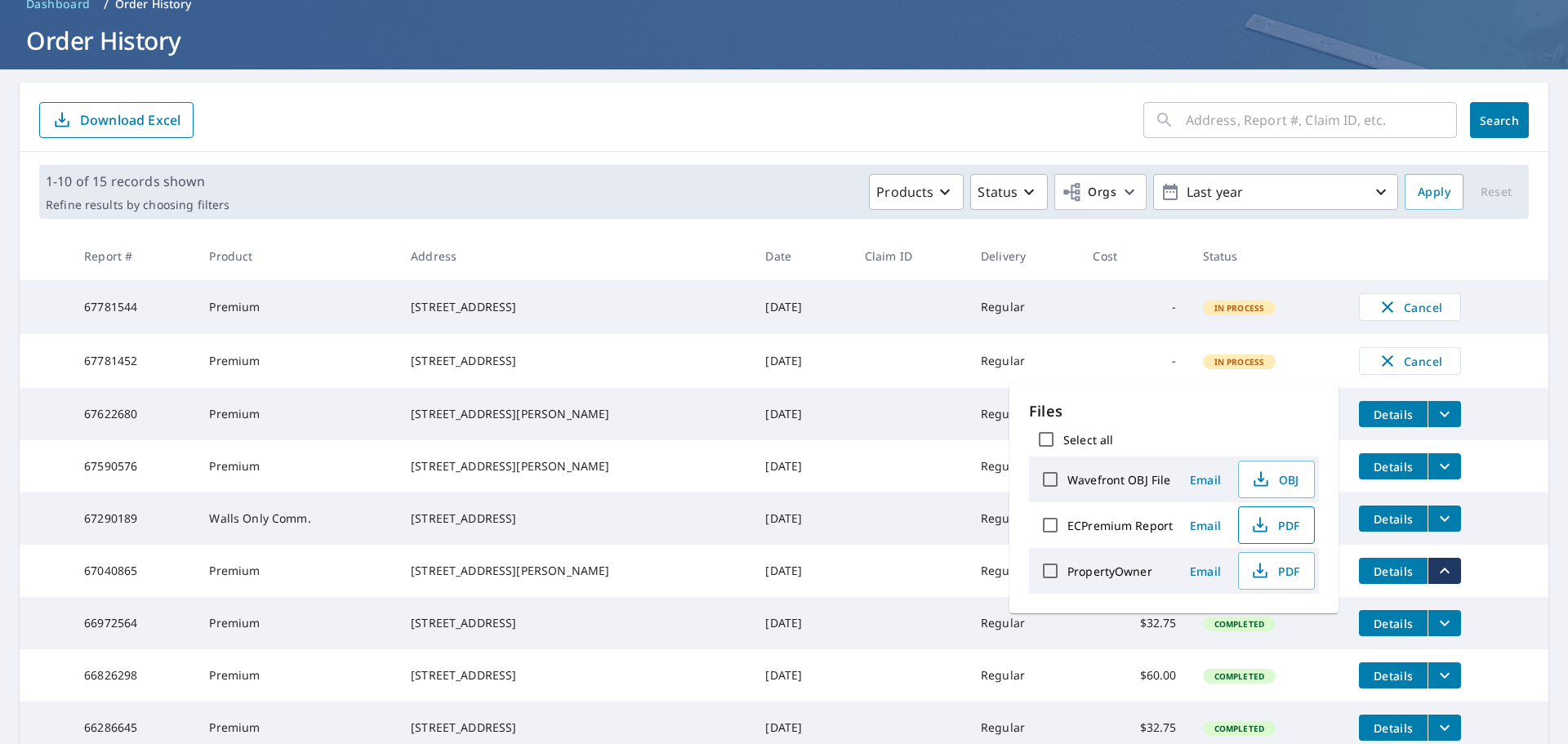
click at [1270, 528] on span "PDF" at bounding box center [1274, 525] width 52 height 19
